Goal: Learn about a topic

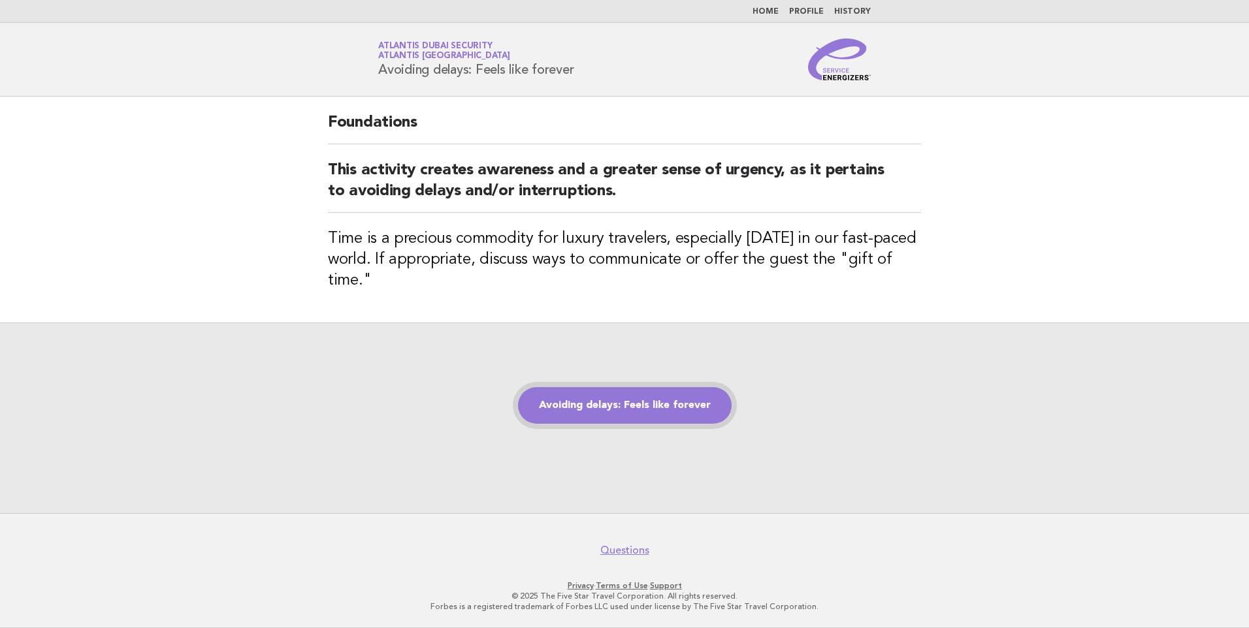
click at [609, 404] on link "Avoiding delays: Feels like forever" at bounding box center [625, 405] width 214 height 37
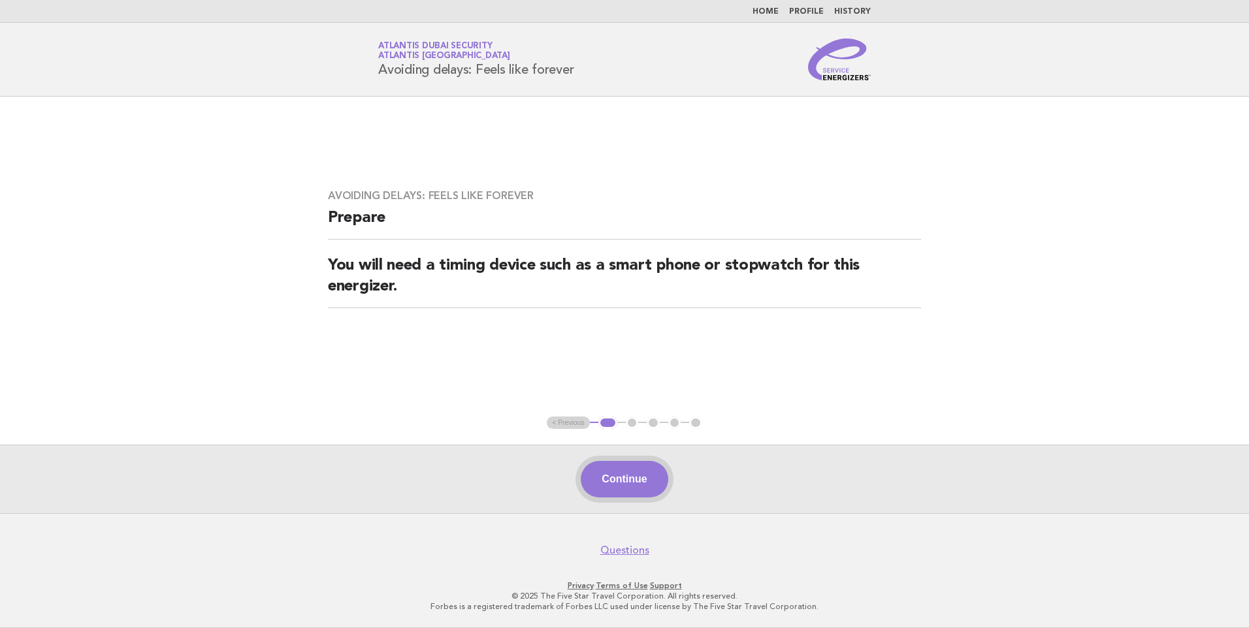
click at [611, 470] on button "Continue" at bounding box center [624, 479] width 87 height 37
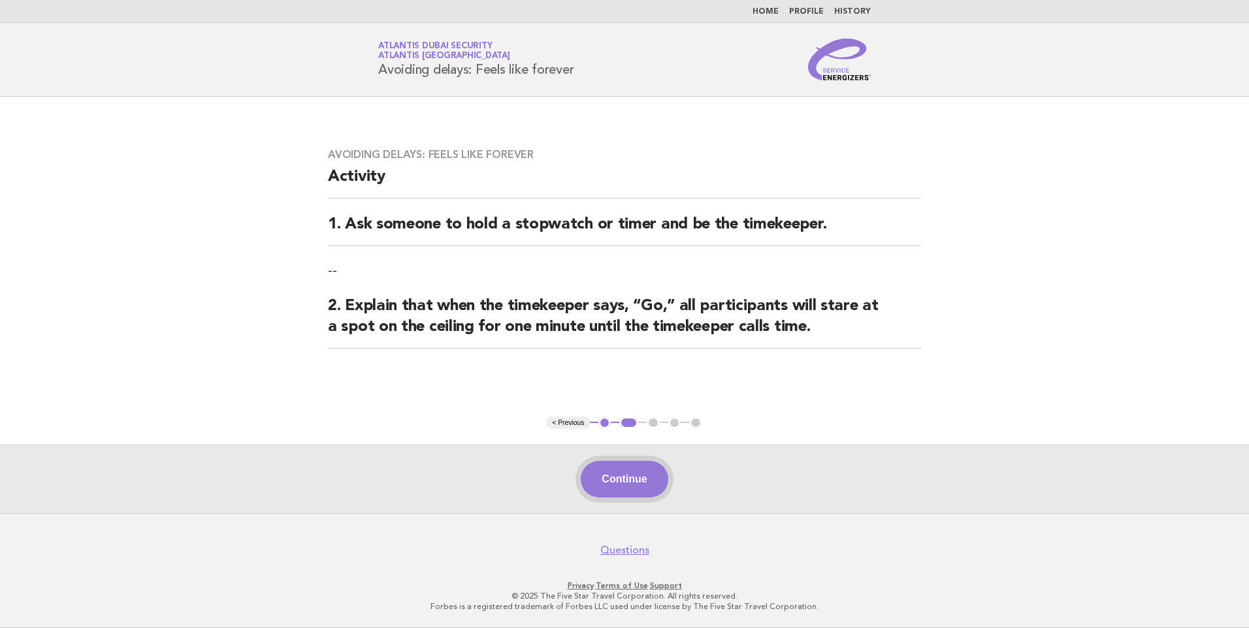
click at [636, 481] on button "Continue" at bounding box center [624, 479] width 87 height 37
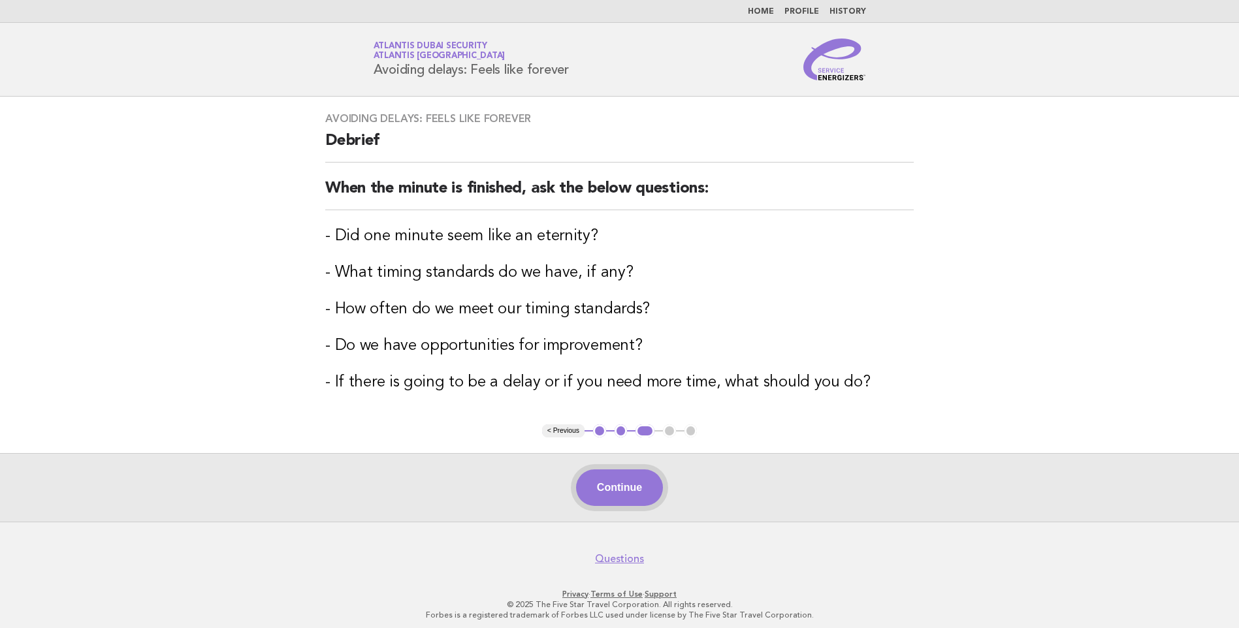
click at [613, 489] on button "Continue" at bounding box center [619, 488] width 87 height 37
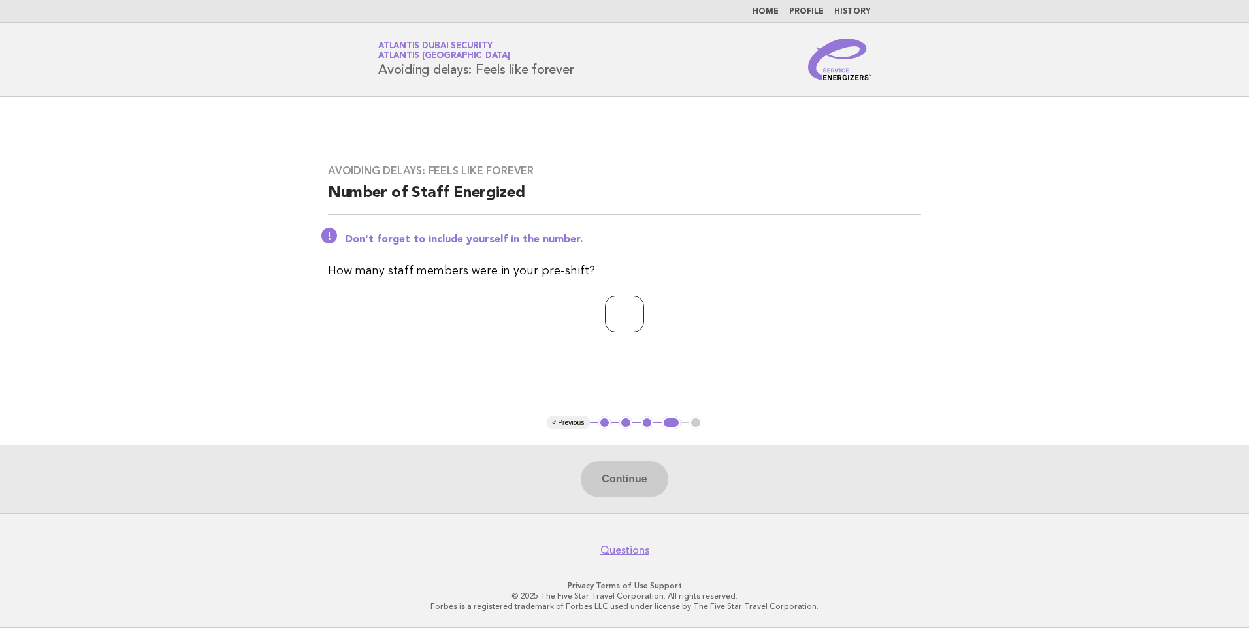
click at [609, 316] on input "number" at bounding box center [624, 314] width 39 height 37
type input "*"
click at [615, 479] on button "Continue" at bounding box center [624, 479] width 87 height 37
